Goal: Task Accomplishment & Management: Complete application form

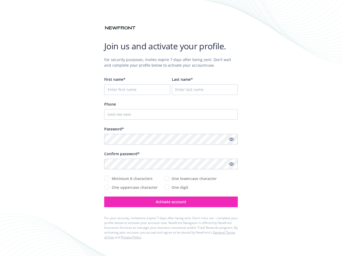
click at [171, 128] on div "Password*" at bounding box center [170, 129] width 133 height 6
click at [231, 139] on icon "Show password" at bounding box center [231, 139] width 5 height 5
click at [231, 164] on icon "Show password" at bounding box center [231, 164] width 5 height 5
click at [171, 202] on span "Activate account" at bounding box center [171, 201] width 30 height 5
